Goal: Find specific page/section: Find specific page/section

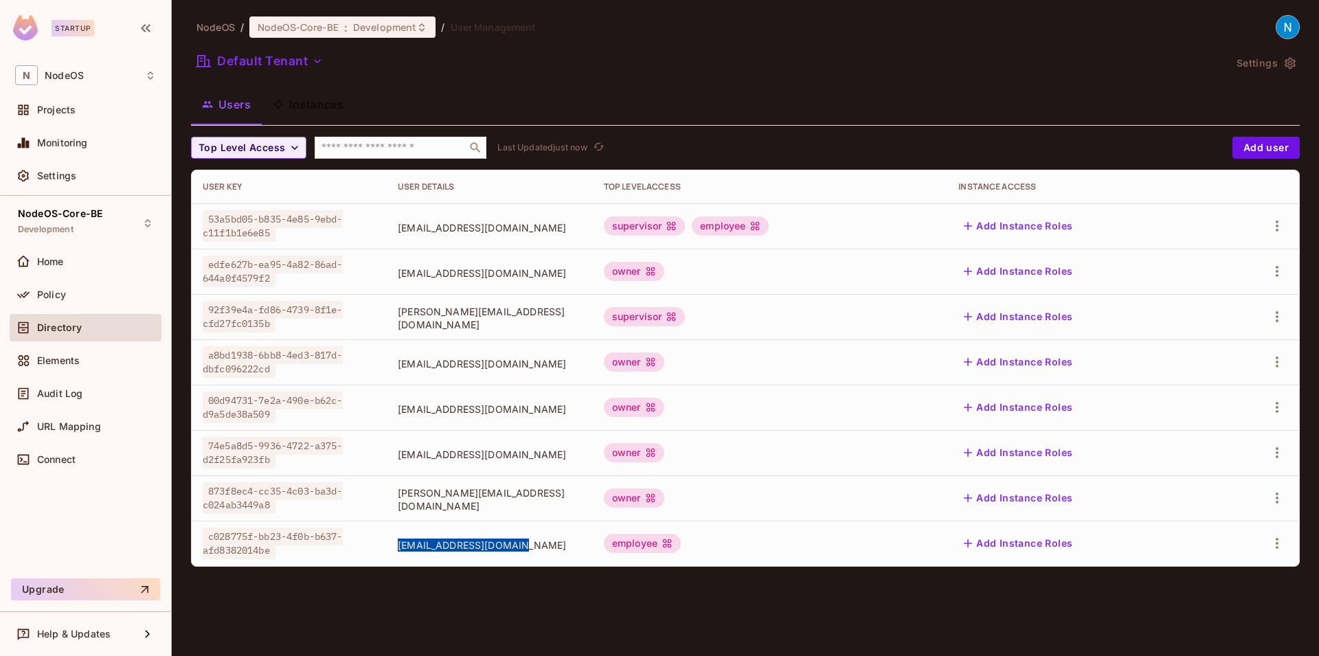
drag, startPoint x: 379, startPoint y: 541, endPoint x: 518, endPoint y: 544, distance: 138.7
click at [514, 558] on td "mocaxew207@cerisun.com" at bounding box center [490, 543] width 206 height 45
click at [518, 544] on span "mocaxew207@cerisun.com" at bounding box center [490, 544] width 184 height 13
drag, startPoint x: 206, startPoint y: 534, endPoint x: 275, endPoint y: 551, distance: 71.5
click at [275, 551] on span "c028775f-bb23-4f0b-b637-afd8382014be" at bounding box center [273, 543] width 140 height 32
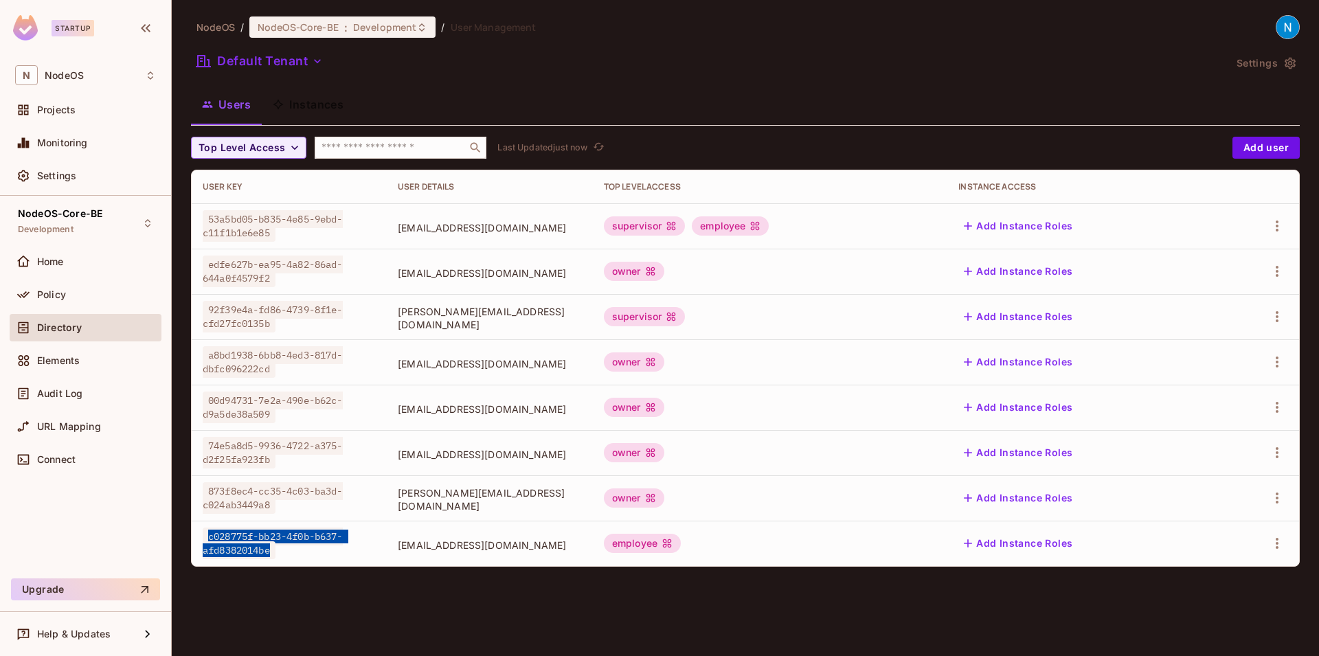
click at [282, 551] on div "c028775f-bb23-4f0b-b637-afd8382014be" at bounding box center [289, 542] width 173 height 27
click at [78, 293] on div "Policy" at bounding box center [96, 294] width 119 height 11
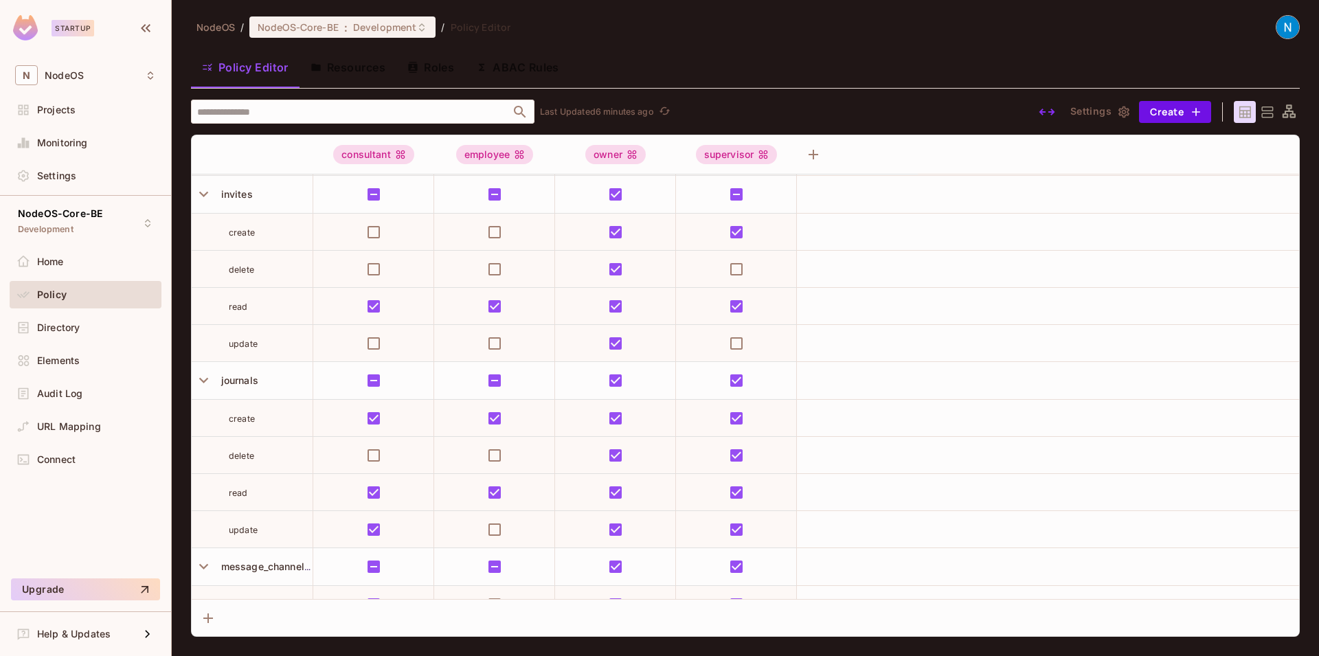
scroll to position [663, 0]
